Goal: Connect with others

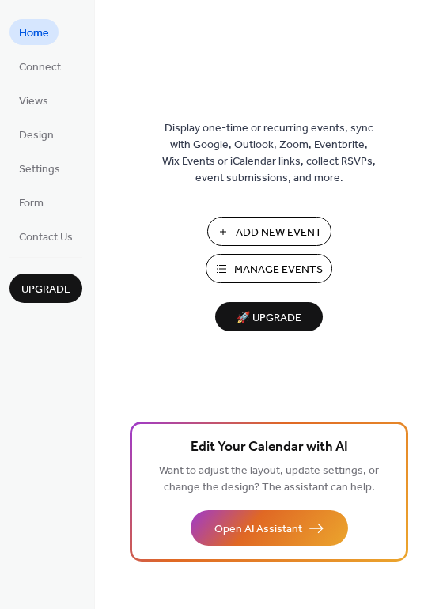
click at [365, 249] on div "Display one-time or recurring events, sync with Google, Outlook, Zoom, Eventbri…" at bounding box center [269, 330] width 348 height 558
click at [44, 69] on span "Connect" at bounding box center [40, 67] width 42 height 17
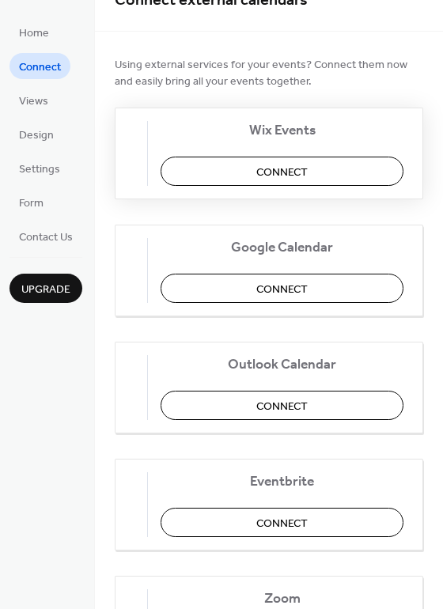
scroll to position [158, 0]
